Goal: Obtain resource: Obtain resource

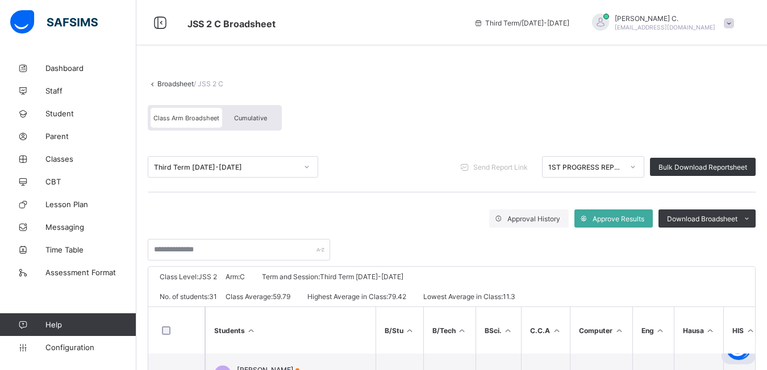
click at [636, 171] on icon at bounding box center [632, 166] width 7 height 11
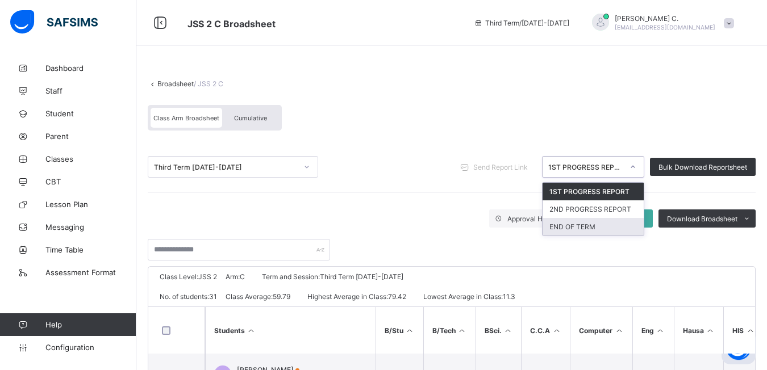
click at [603, 227] on div "END OF TERM" at bounding box center [592, 227] width 101 height 18
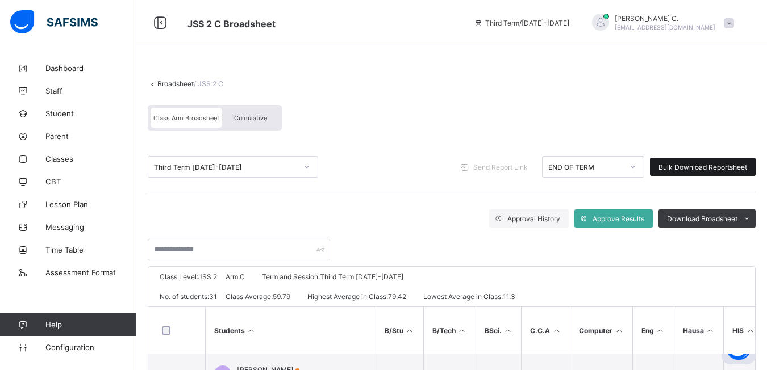
click at [728, 168] on span "Bulk Download Reportsheet" at bounding box center [702, 167] width 89 height 9
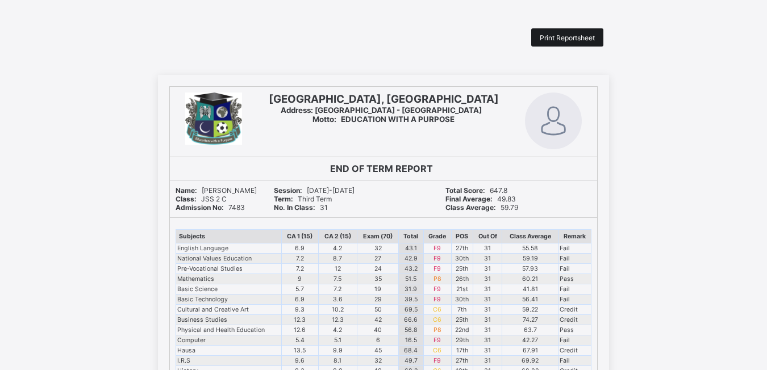
click at [552, 37] on span "Print Reportsheet" at bounding box center [567, 38] width 55 height 9
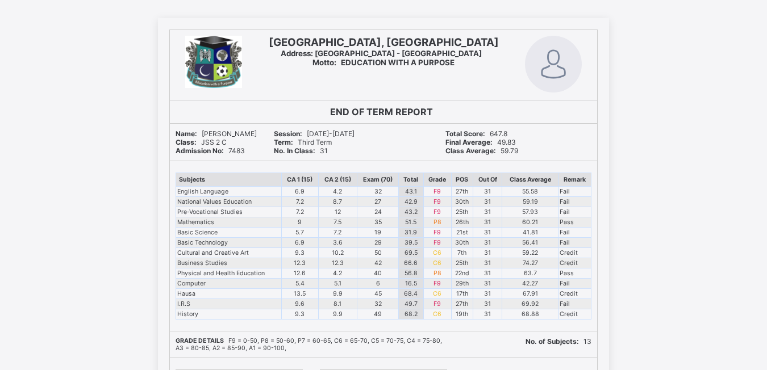
scroll to position [114, 0]
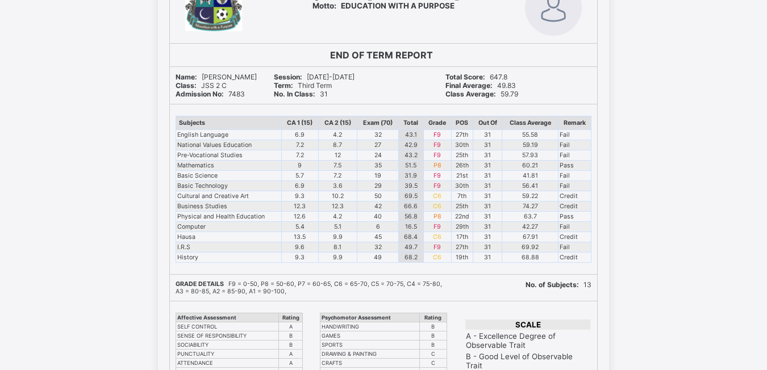
click at [557, 86] on div "Final Average: 49.83" at bounding box center [518, 85] width 147 height 9
